Goal: Task Accomplishment & Management: Use online tool/utility

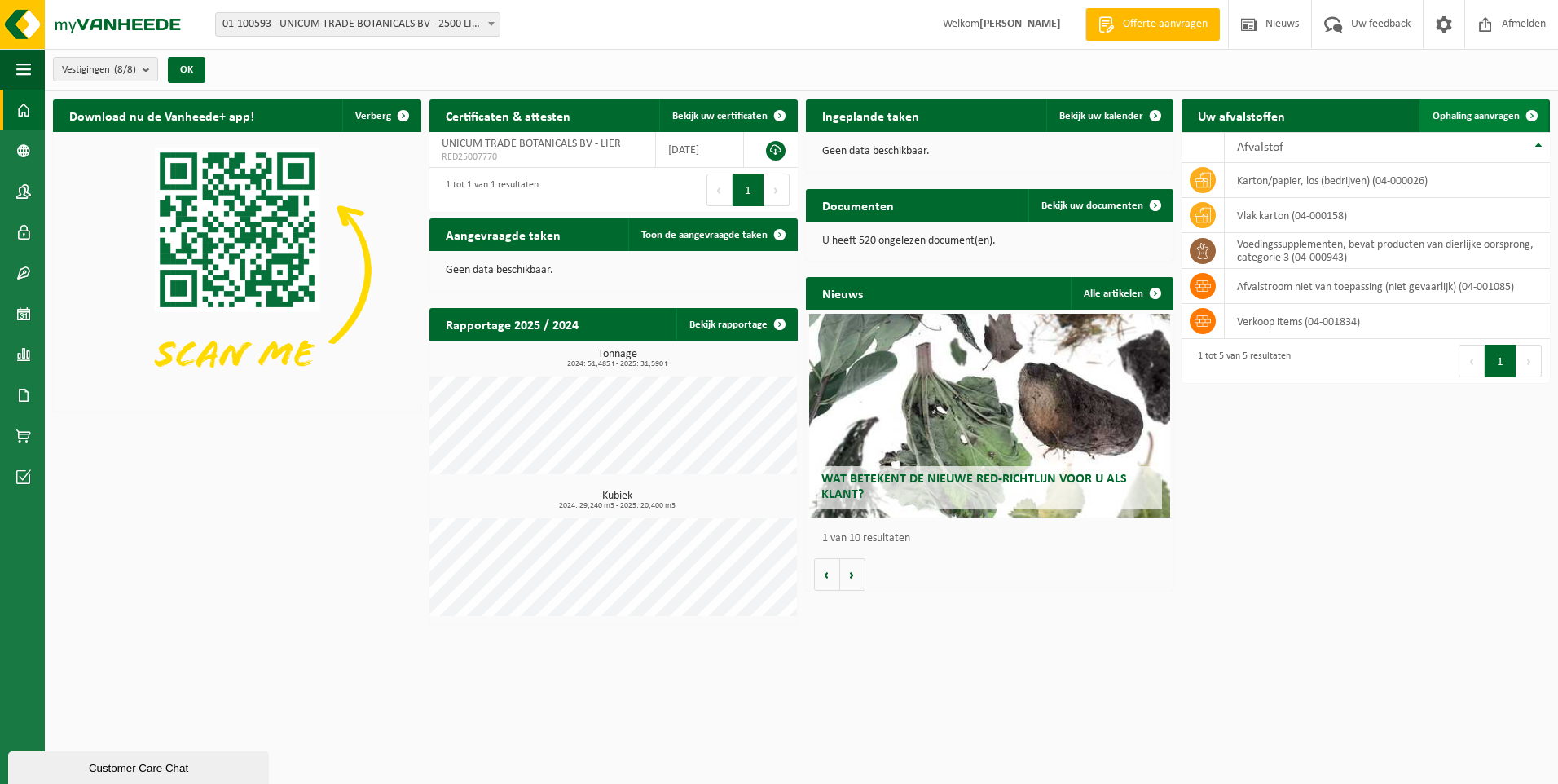
click at [1484, 112] on span "Ophaling aanvragen" at bounding box center [1476, 116] width 87 height 11
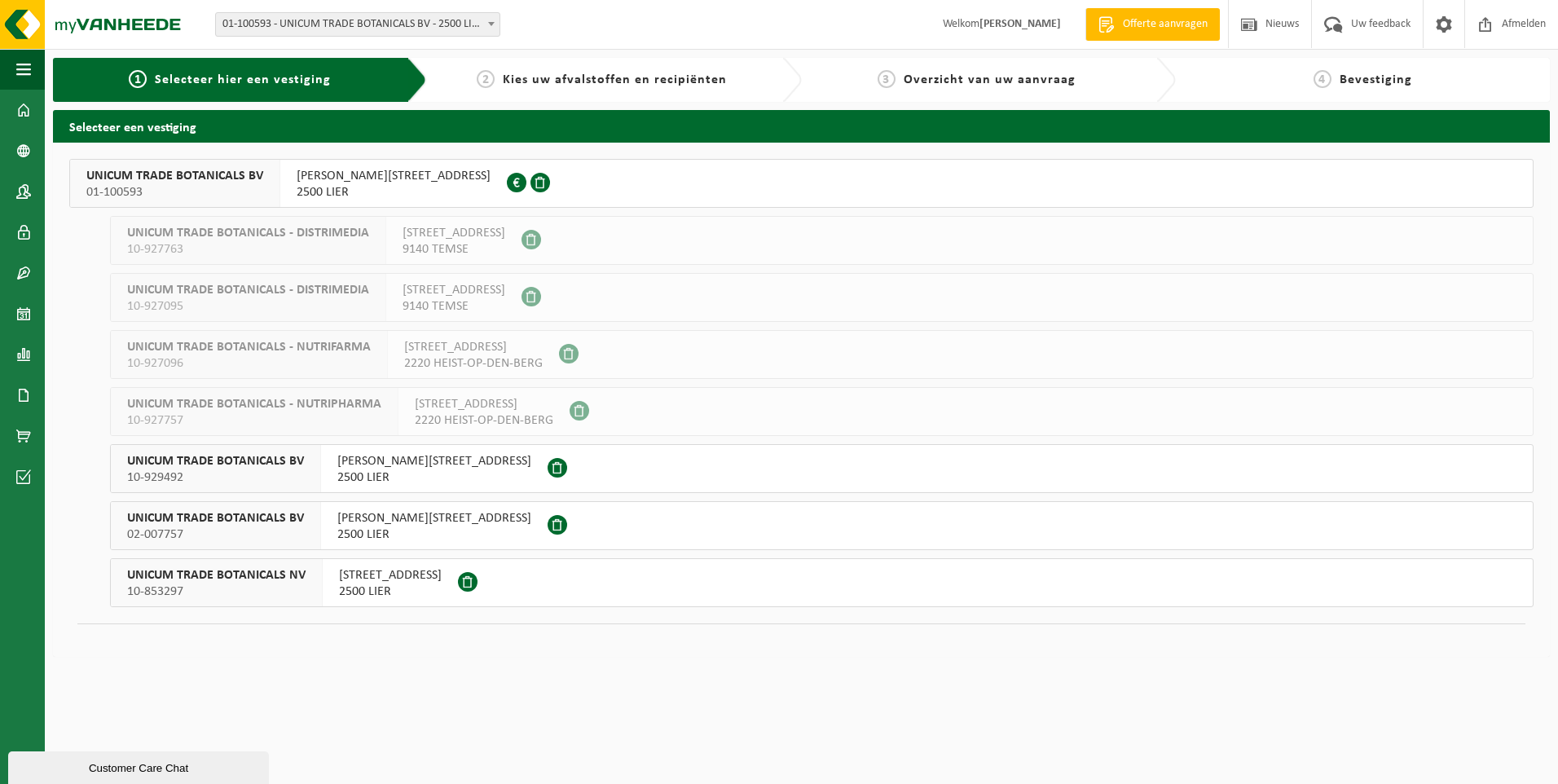
click at [365, 463] on span "[PERSON_NAME][STREET_ADDRESS]" at bounding box center [434, 462] width 194 height 16
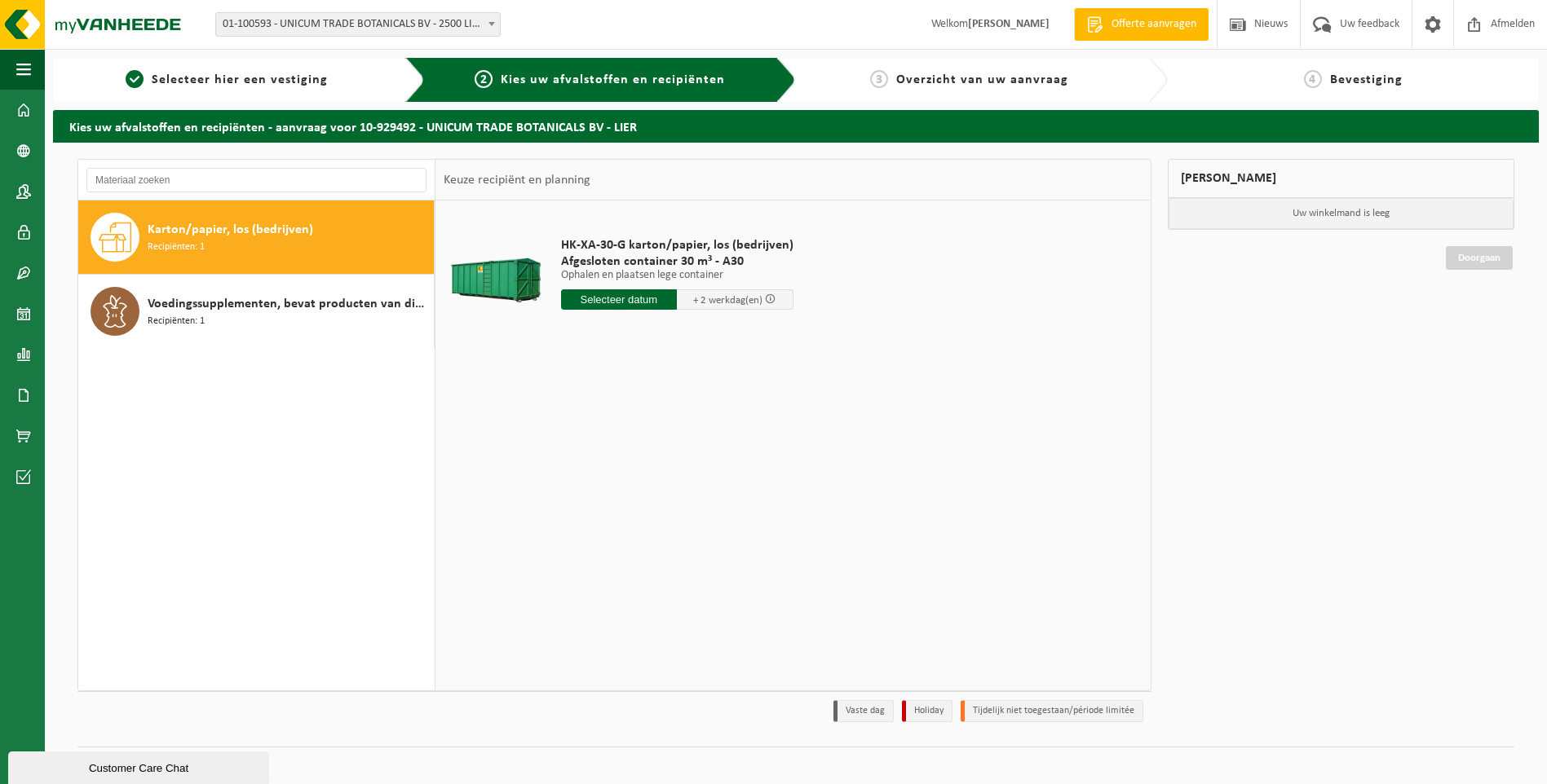
click at [626, 294] on input "text" at bounding box center [619, 299] width 116 height 20
click at [580, 446] on div "13" at bounding box center [576, 444] width 28 height 26
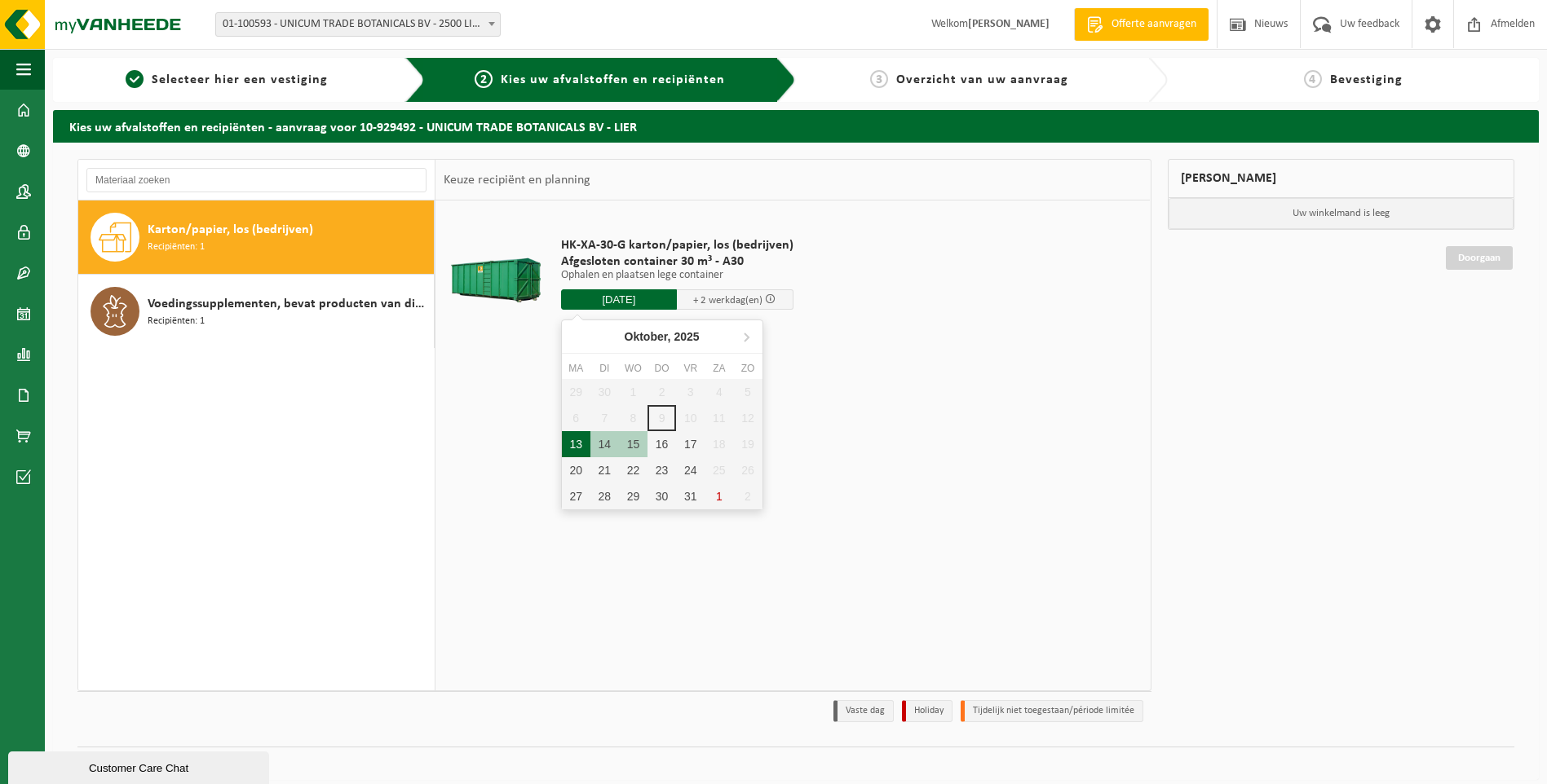
type input "Van 2025-10-13"
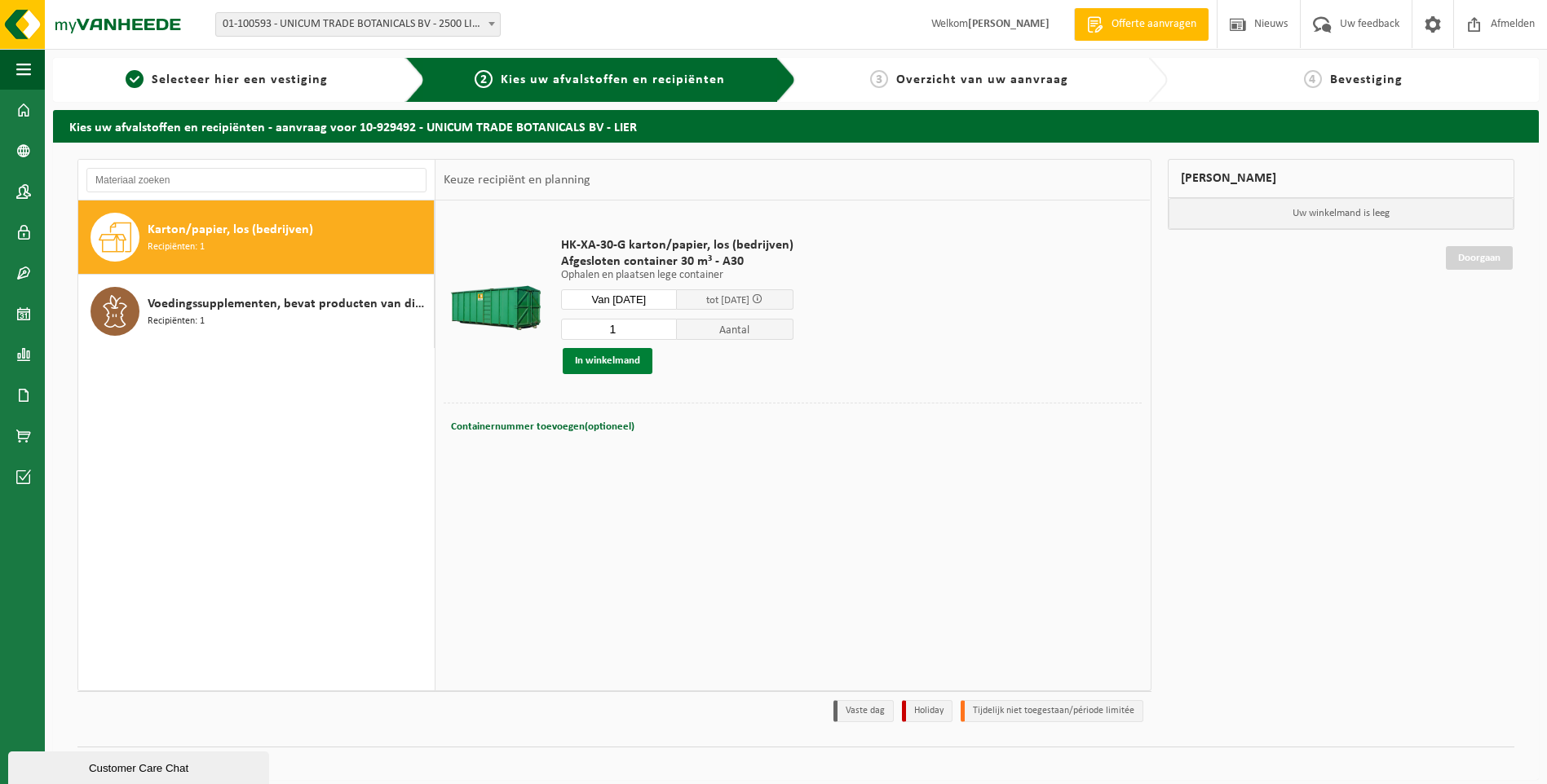
click at [610, 365] on button "In winkelmand" at bounding box center [608, 361] width 90 height 26
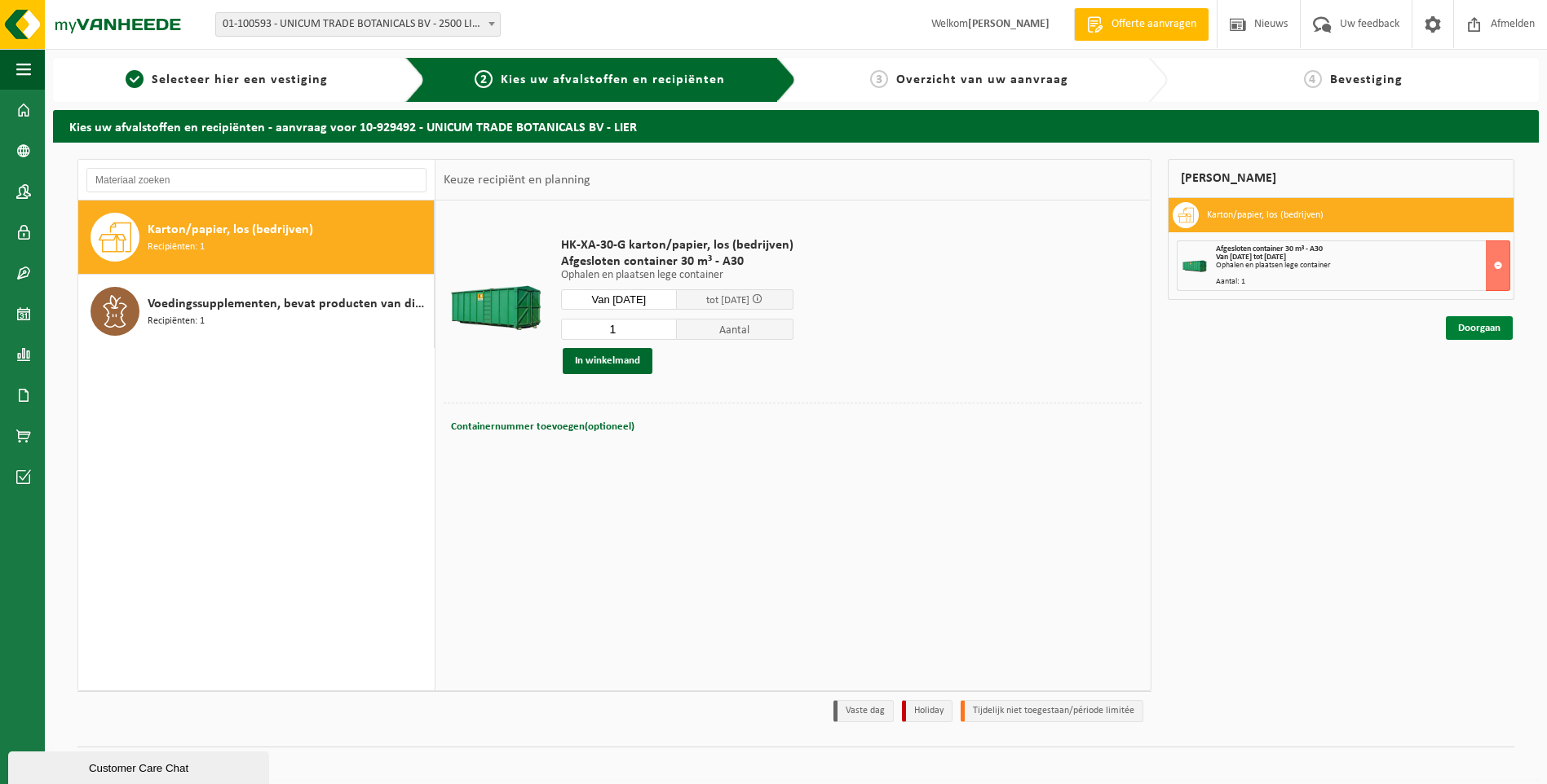
click at [1477, 333] on link "Doorgaan" at bounding box center [1479, 328] width 67 height 24
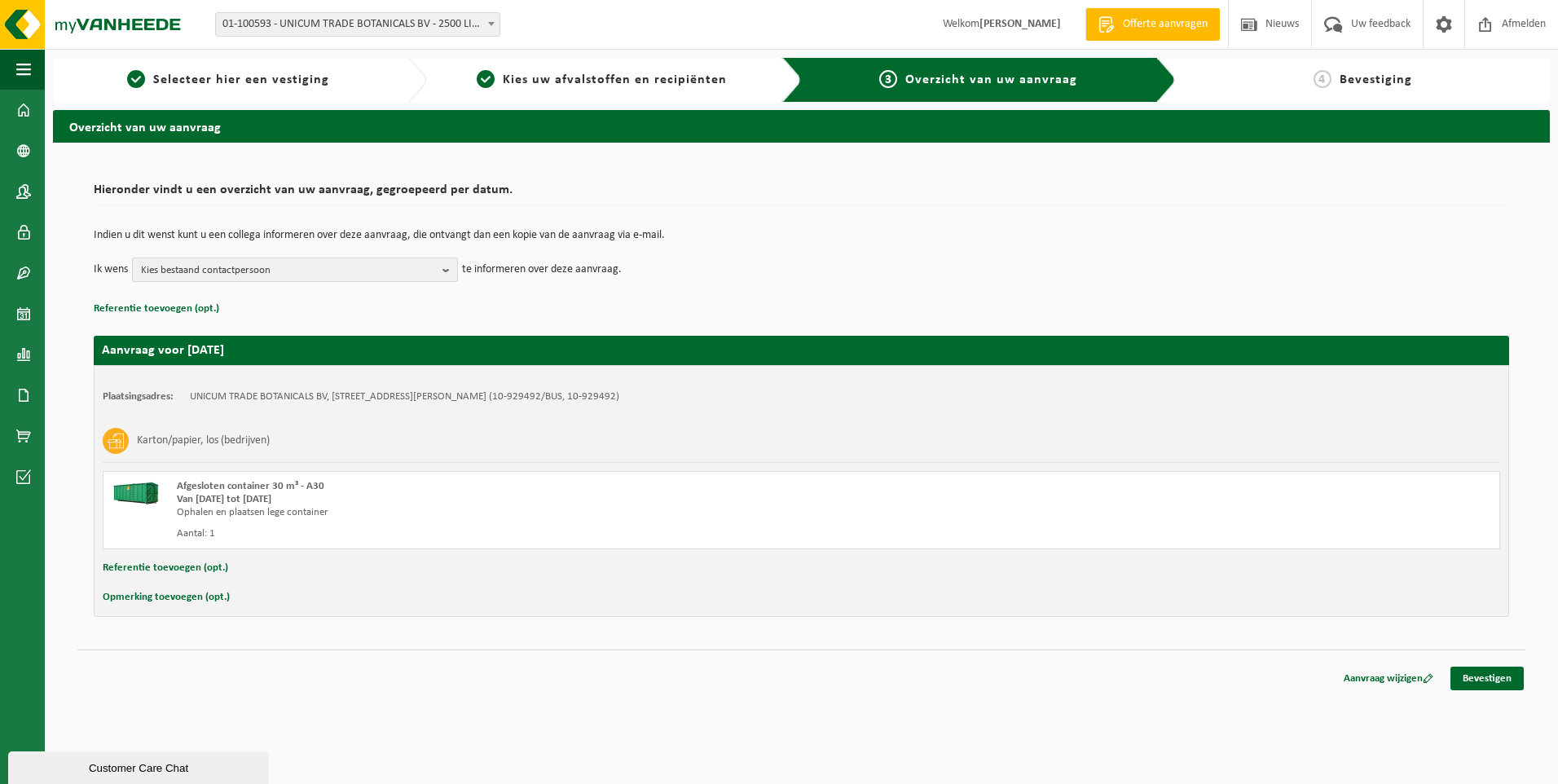
click at [242, 270] on span "Kies bestaand contactpersoon" at bounding box center [289, 270] width 295 height 25
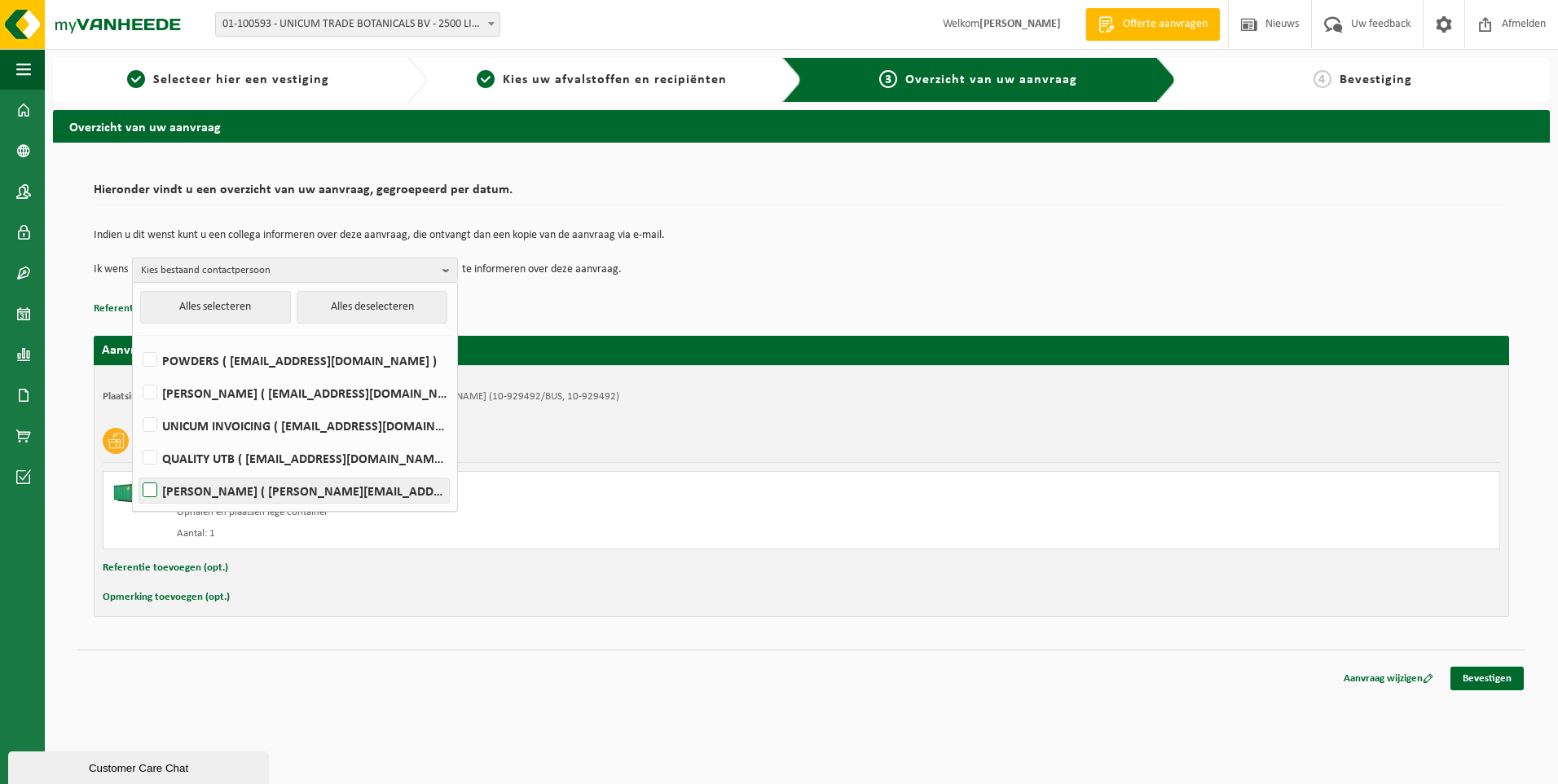
click at [240, 482] on label "MELISSA VAN OECKEL ( melissa@utb-botanicals.be )" at bounding box center [294, 490] width 310 height 25
click at [136, 470] on input "MELISSA VAN OECKEL ( melissa@utb-botanicals.be )" at bounding box center [136, 470] width 1 height 1
checkbox input "true"
click at [780, 275] on td "Ik wens MELISSA VAN OECKEL Alles selecteren Alles deselecteren POWDERS ( powder…" at bounding box center [801, 269] width 1416 height 25
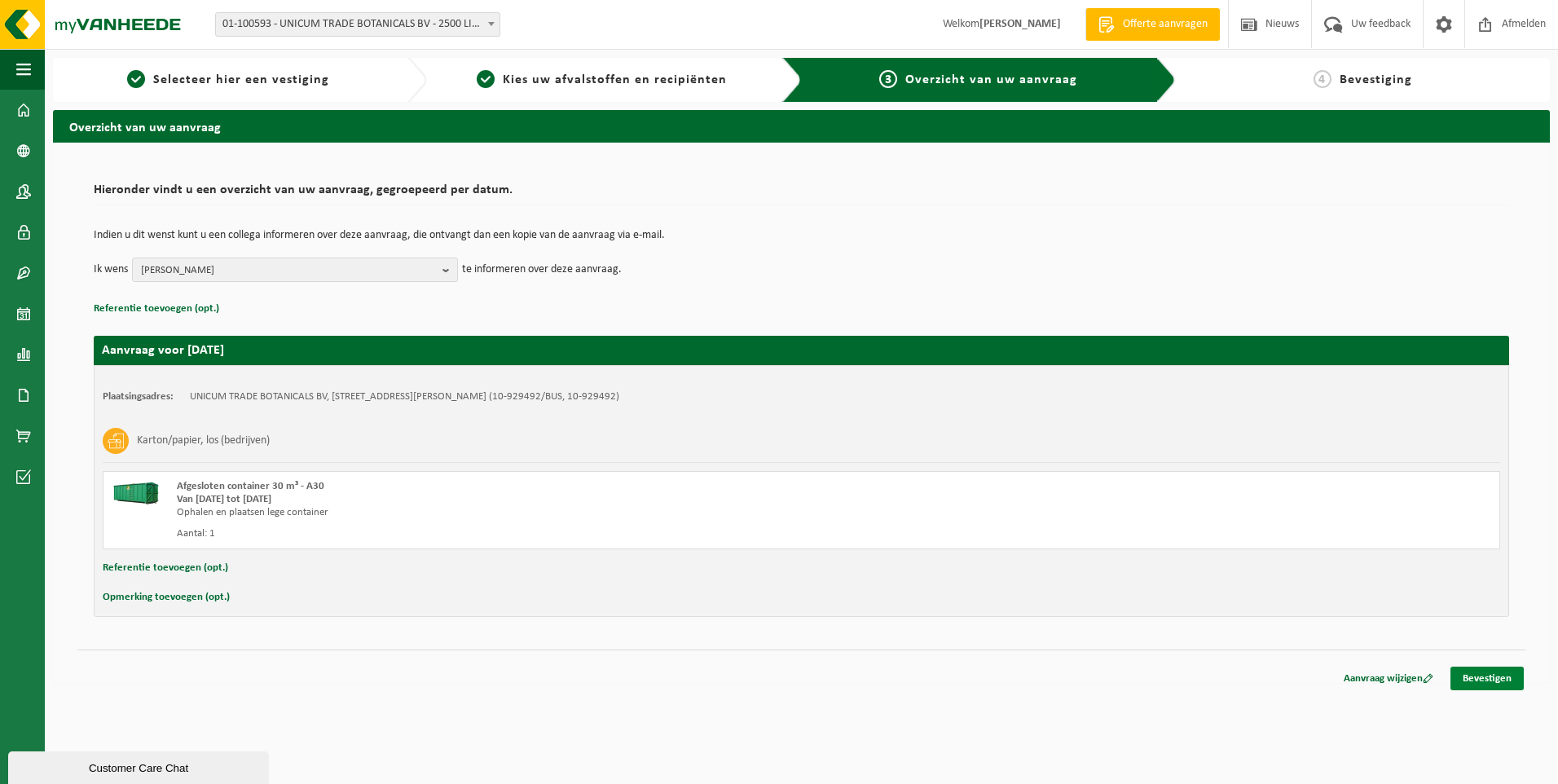
click at [1489, 675] on link "Bevestigen" at bounding box center [1487, 679] width 73 height 24
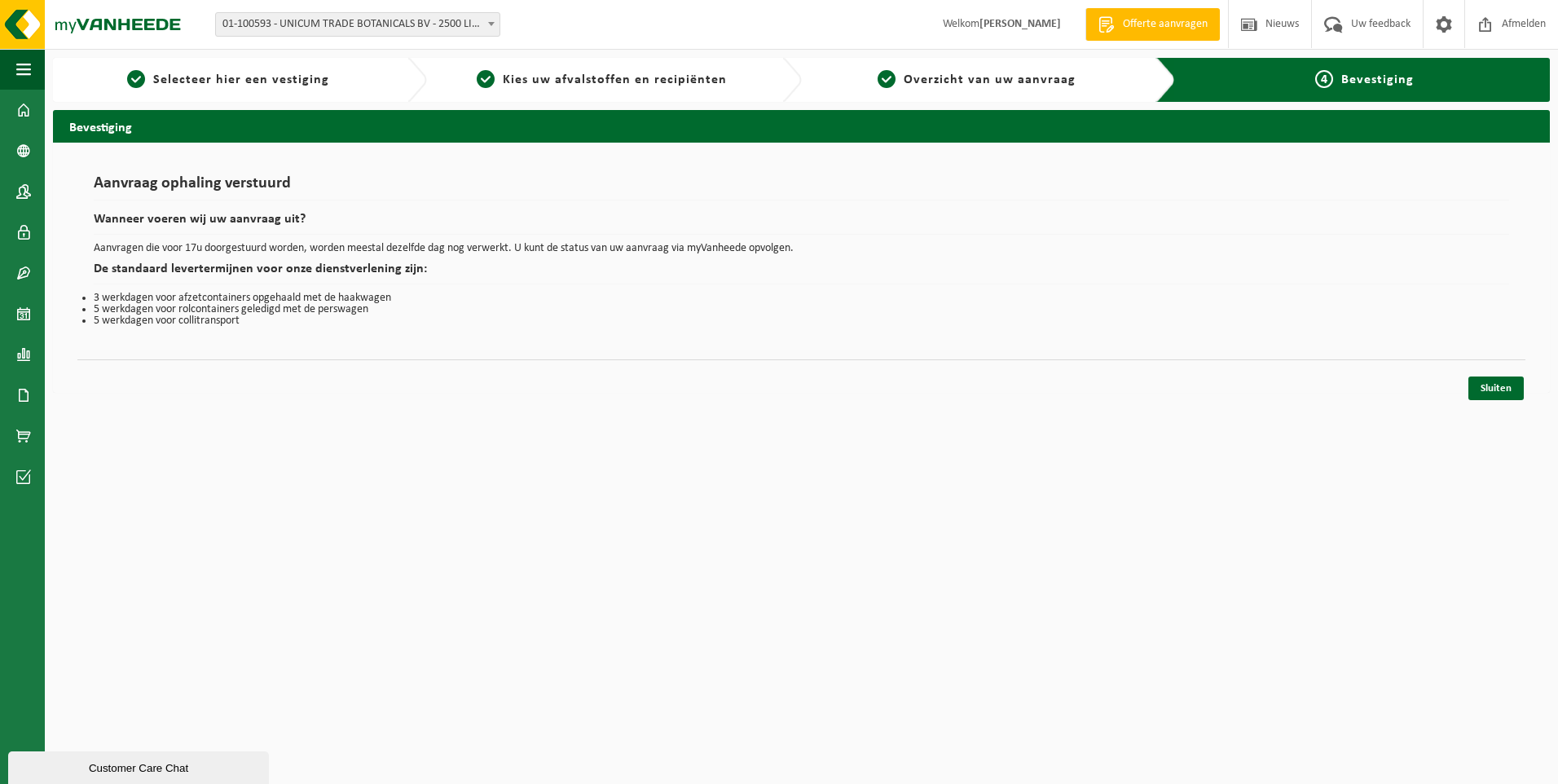
click at [1497, 402] on div "Navigatie Offerte aanvragen Nieuws Uw feedback Afmelden Dashboard Bedrijfsgegev…" at bounding box center [779, 204] width 1558 height 409
click at [1498, 394] on link "Sluiten" at bounding box center [1496, 388] width 56 height 24
